Goal: Download file/media

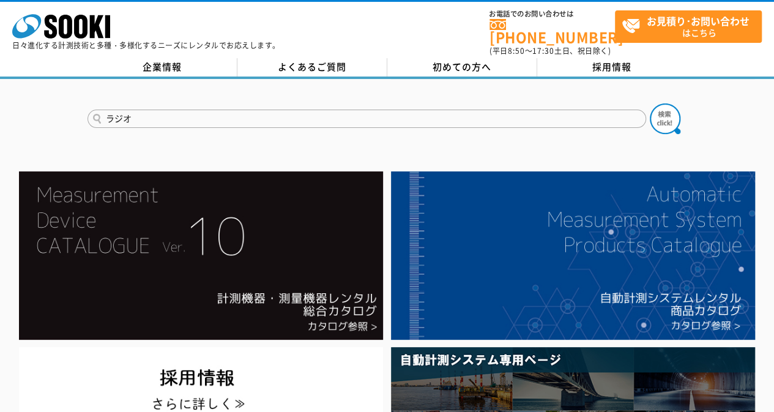
type input "ラジオ"
click at [650, 103] on button at bounding box center [665, 118] width 31 height 31
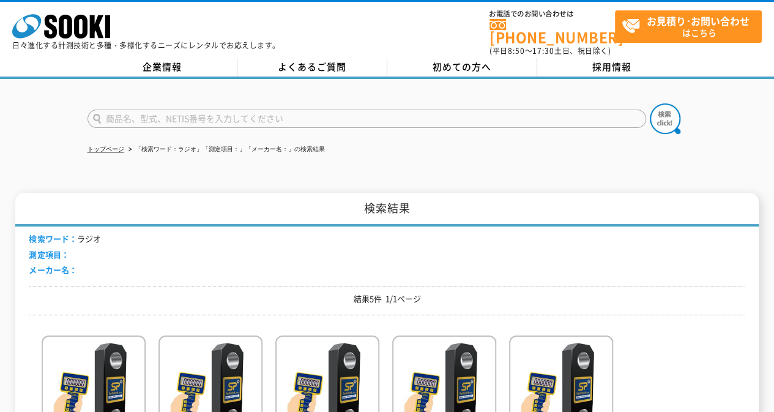
scroll to position [184, 0]
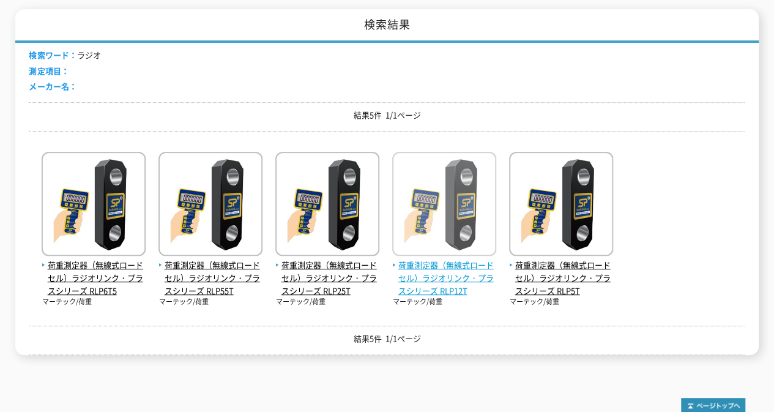
click at [452, 273] on span "荷重測定器（無線式ロードセル）ラジオリンク・プラスシリーズ RLP12T" at bounding box center [444, 278] width 104 height 38
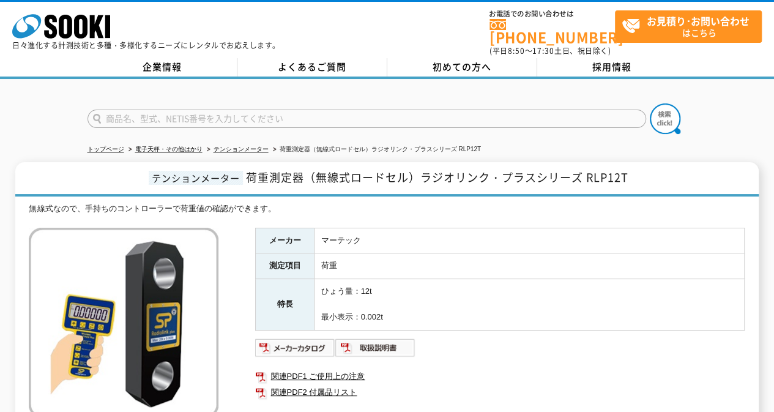
scroll to position [184, 0]
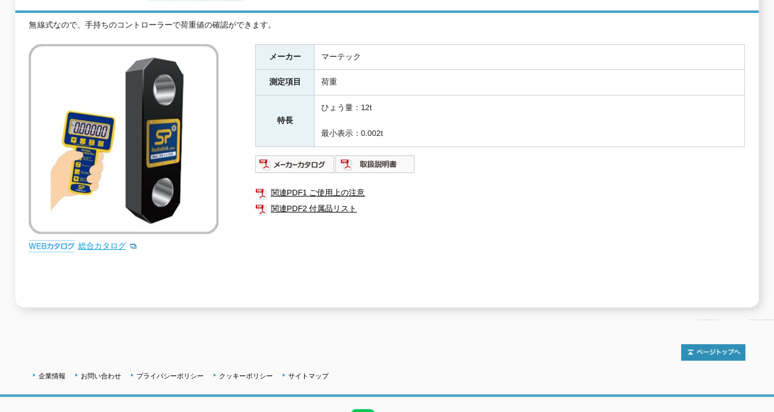
click at [107, 241] on link "総合カタログ" at bounding box center [108, 245] width 60 height 9
